Goal: Information Seeking & Learning: Learn about a topic

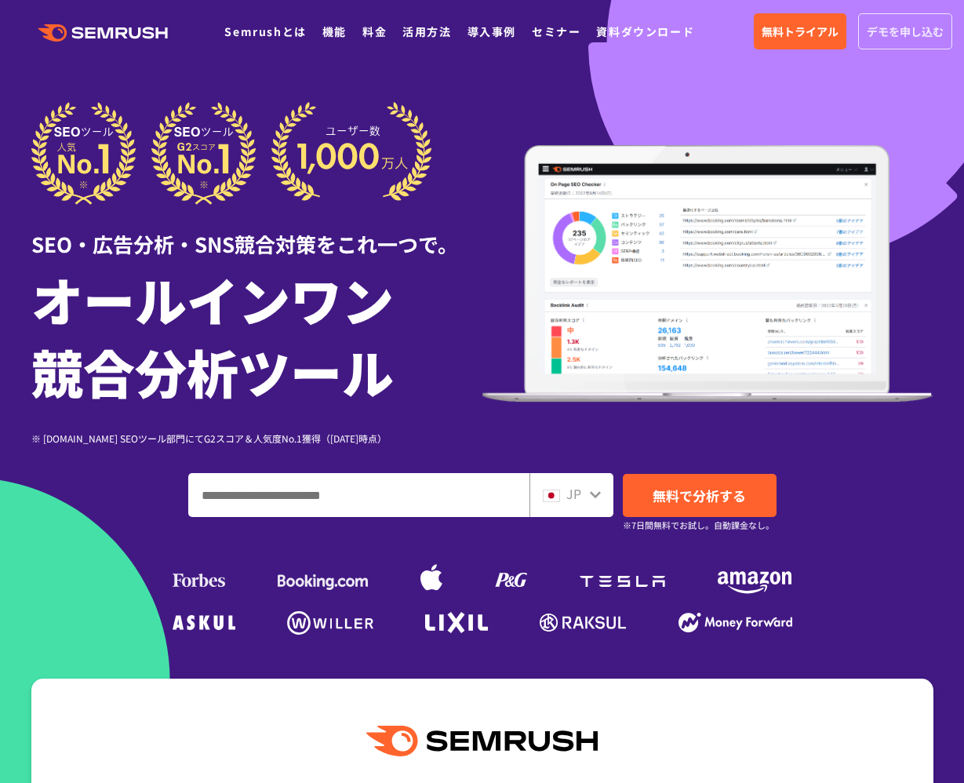
click at [915, 26] on span "デモを申し込む" at bounding box center [905, 31] width 77 height 17
click at [555, 82] on div at bounding box center [482, 437] width 964 height 875
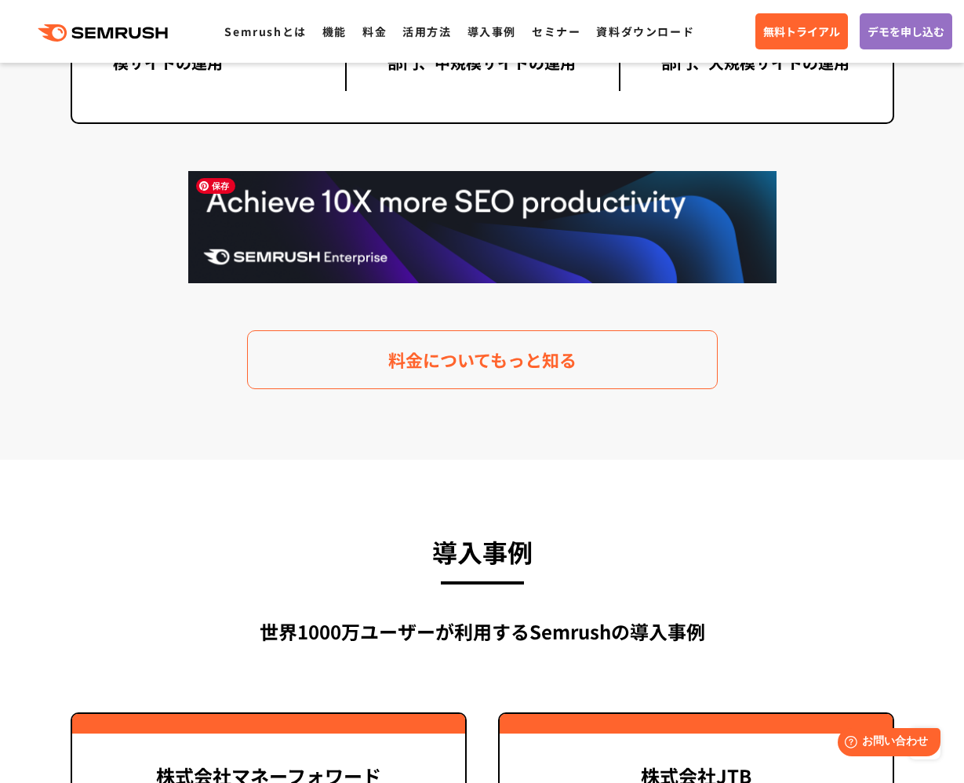
scroll to position [3304, 0]
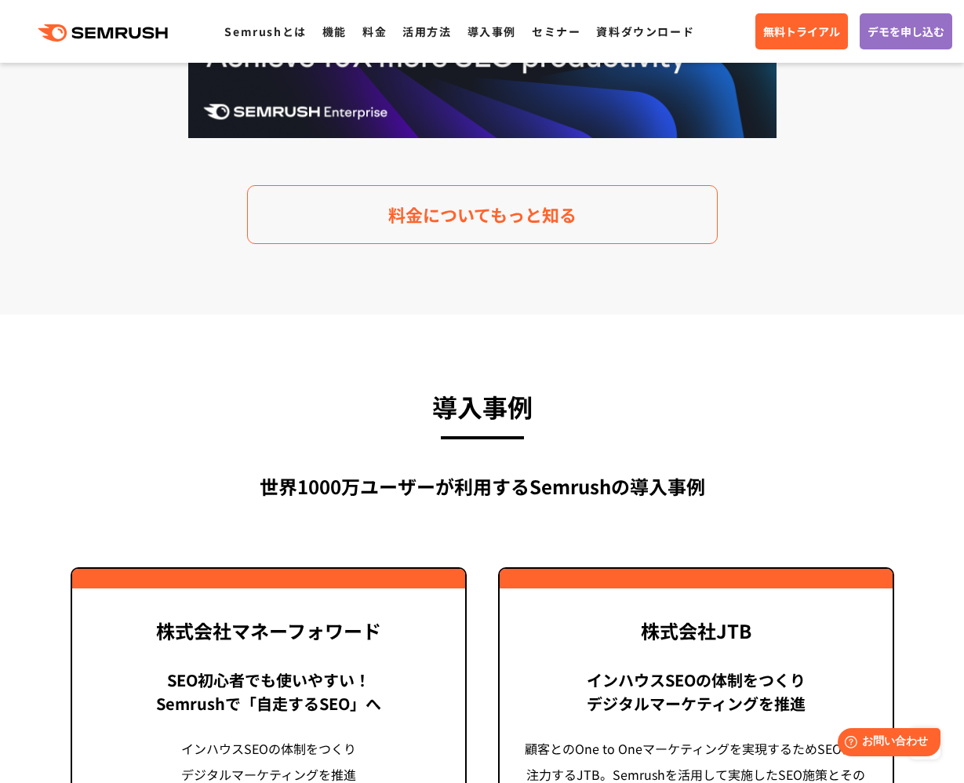
click at [739, 348] on section "導入事例 世界[DATE]万ユーザーが利用する Semrushの導入事例 Previous 株式会社LIXIL 「テクニカルSEOの実践でサイトを健全に Si…" at bounding box center [482, 729] width 964 height 828
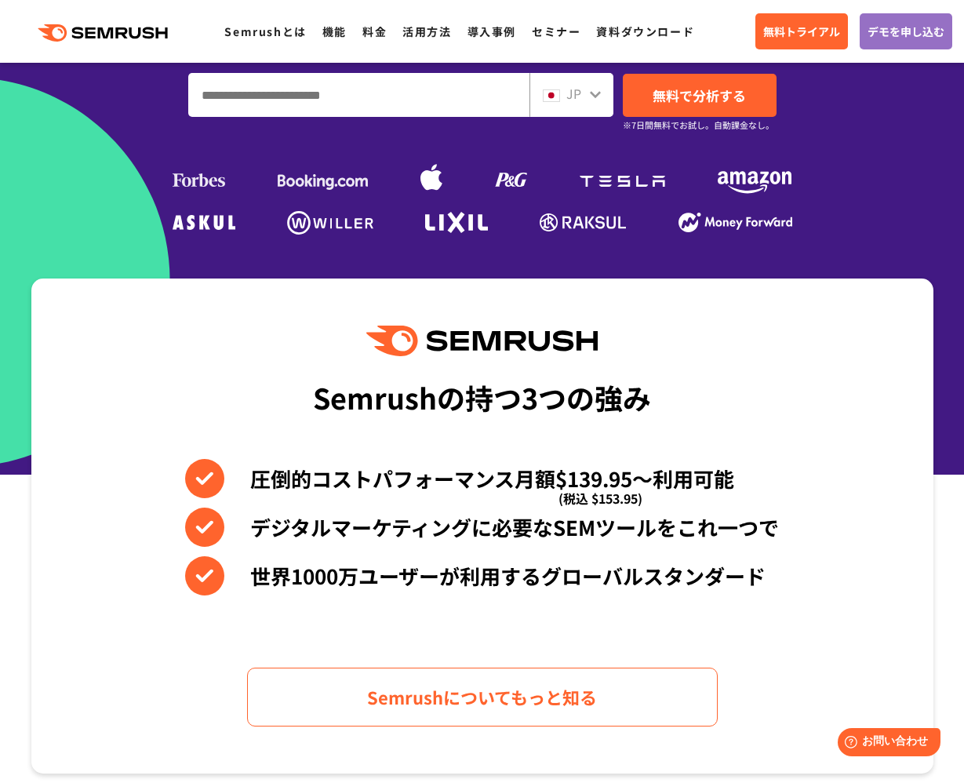
scroll to position [403, 0]
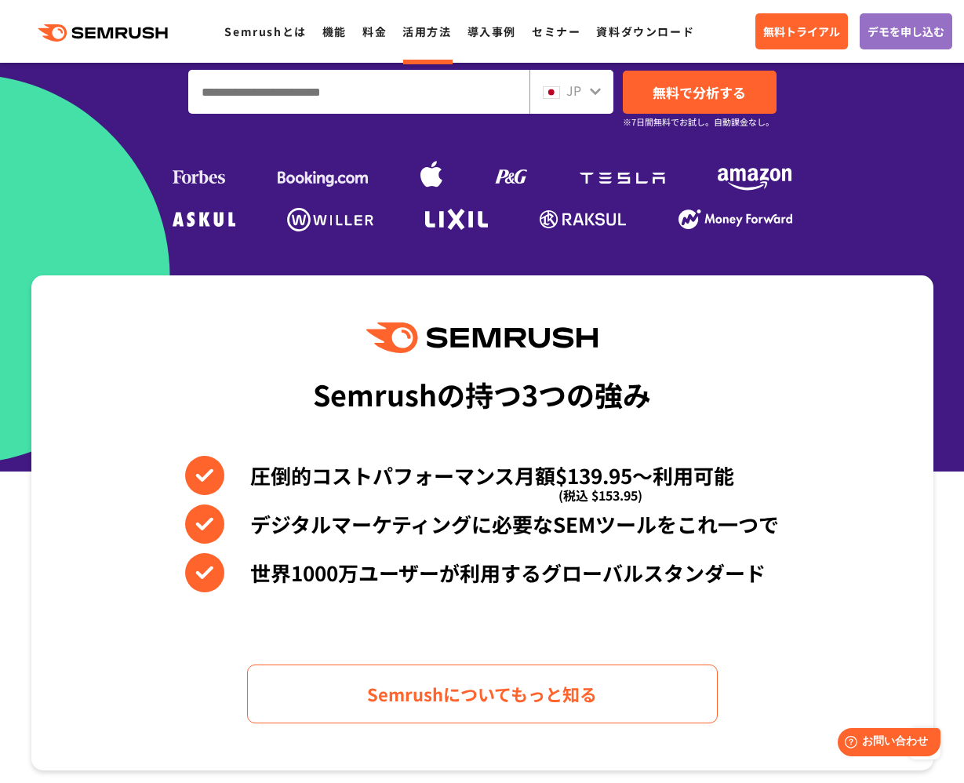
click at [417, 31] on link "活用方法" at bounding box center [426, 32] width 49 height 16
